Goal: Information Seeking & Learning: Learn about a topic

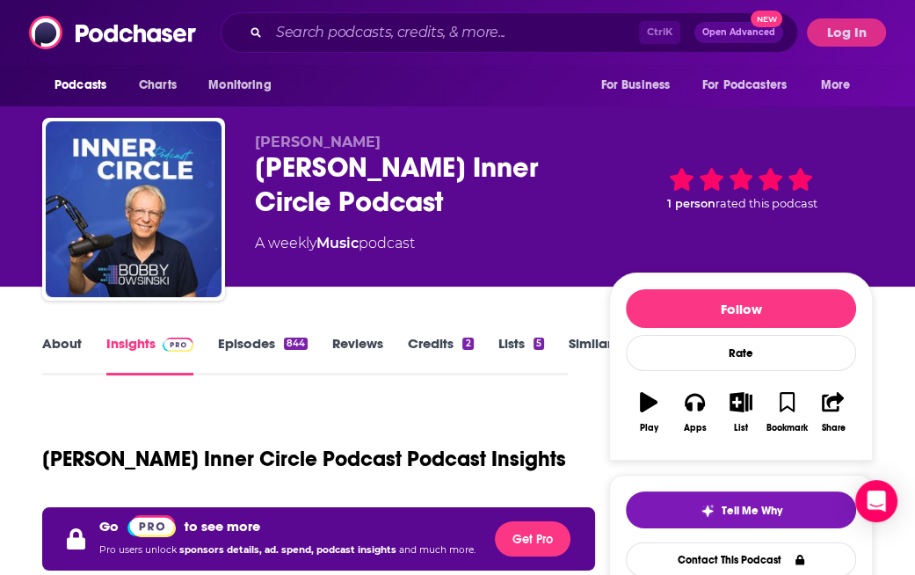
click at [827, 26] on button "Log In" at bounding box center [846, 32] width 79 height 28
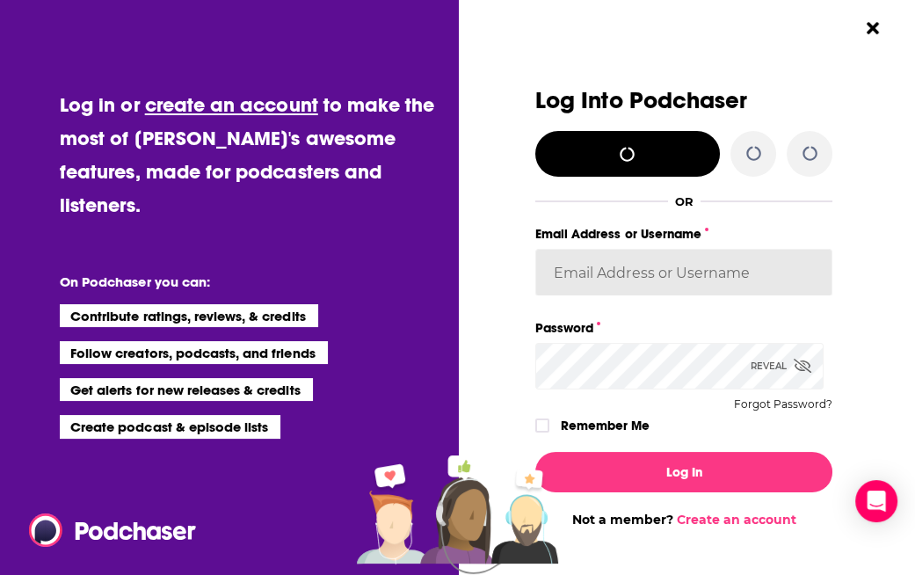
type input "[EMAIL_ADDRESS][DOMAIN_NAME]"
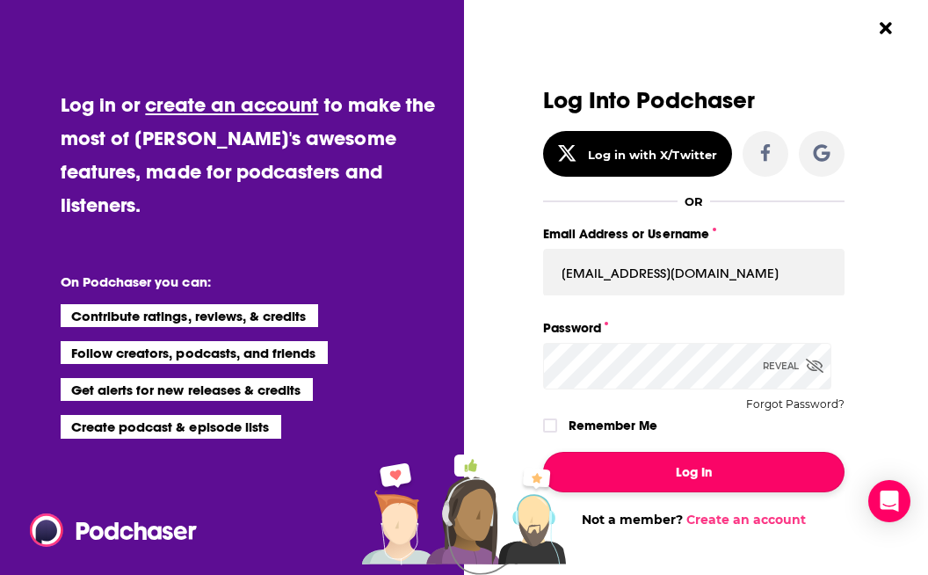
click at [674, 476] on button "Log In" at bounding box center [693, 472] width 301 height 40
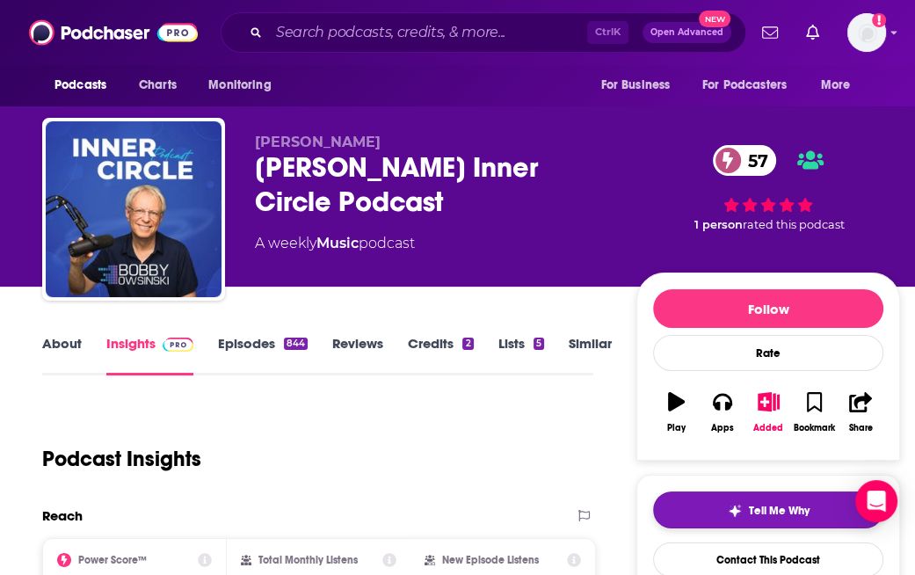
click at [721, 500] on button "Tell Me Why" at bounding box center [768, 509] width 230 height 37
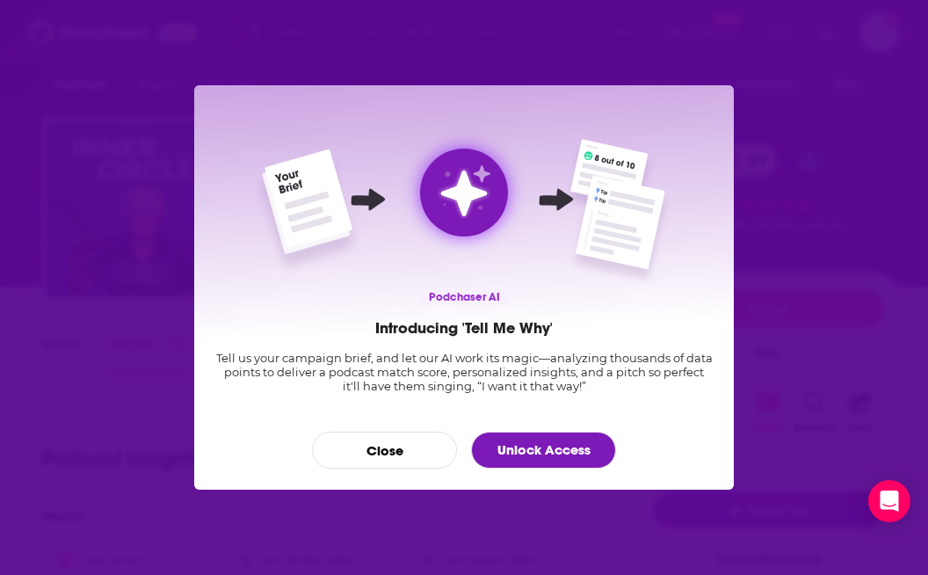
click at [250, 184] on div "Dialog" at bounding box center [463, 191] width 497 height 171
click at [541, 449] on link "Unlock Access" at bounding box center [543, 449] width 145 height 37
